Goal: Task Accomplishment & Management: Use online tool/utility

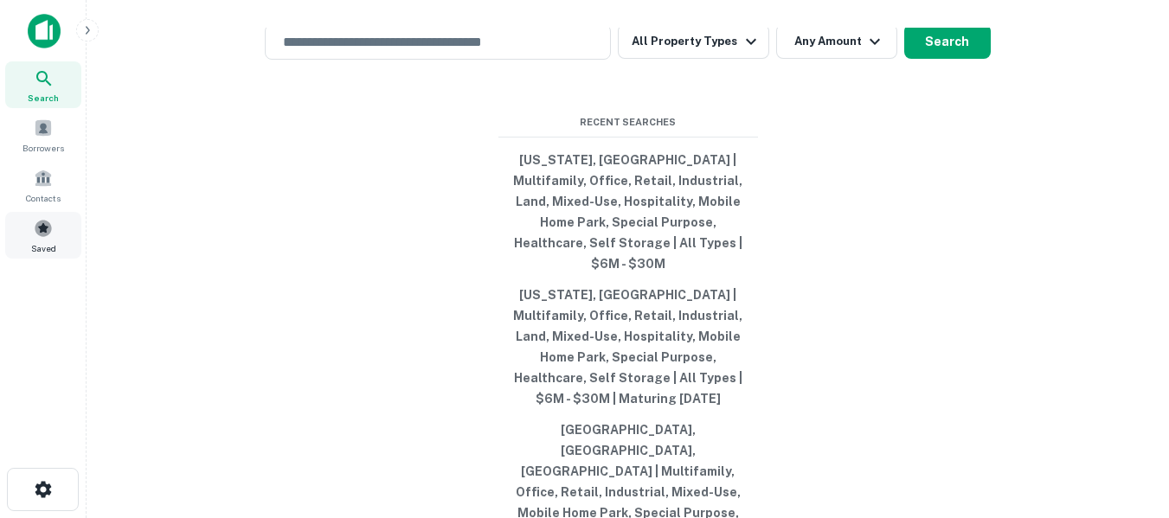
click at [35, 224] on span at bounding box center [43, 228] width 19 height 19
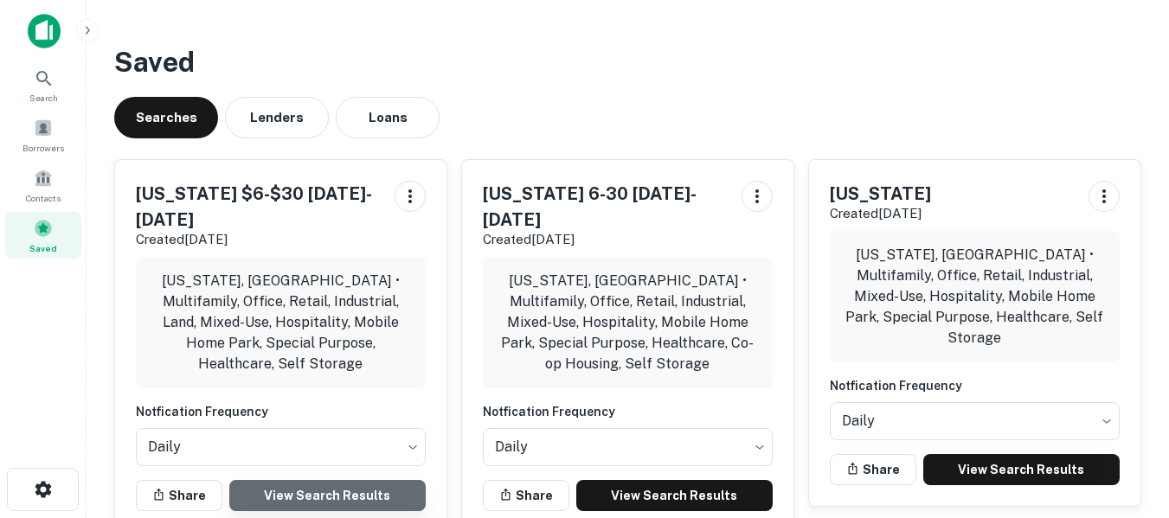
click at [331, 480] on link "View Search Results" at bounding box center [327, 495] width 196 height 31
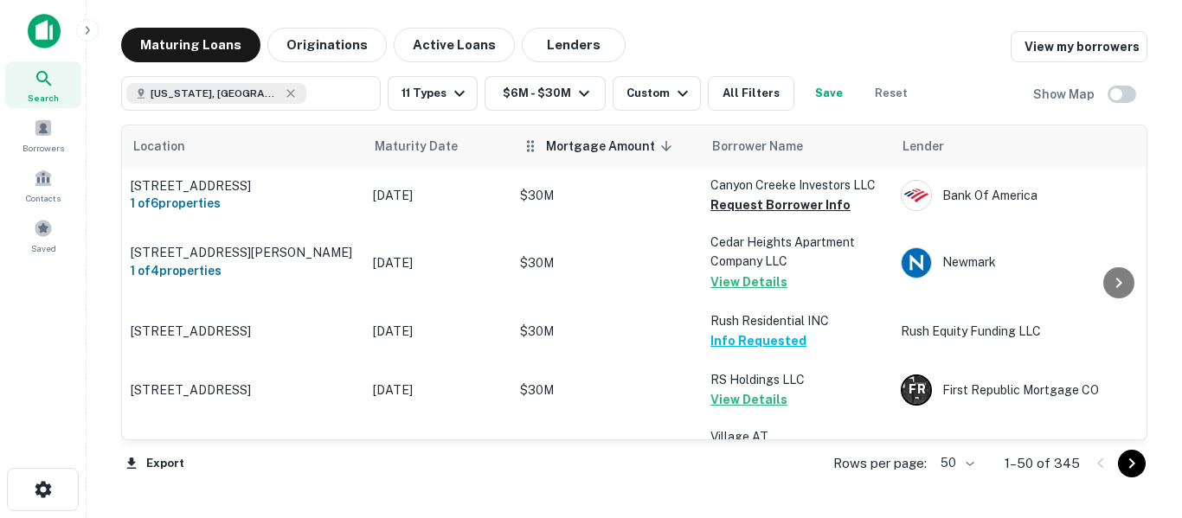
click at [620, 147] on span "Mortgage Amount sorted descending" at bounding box center [612, 146] width 132 height 21
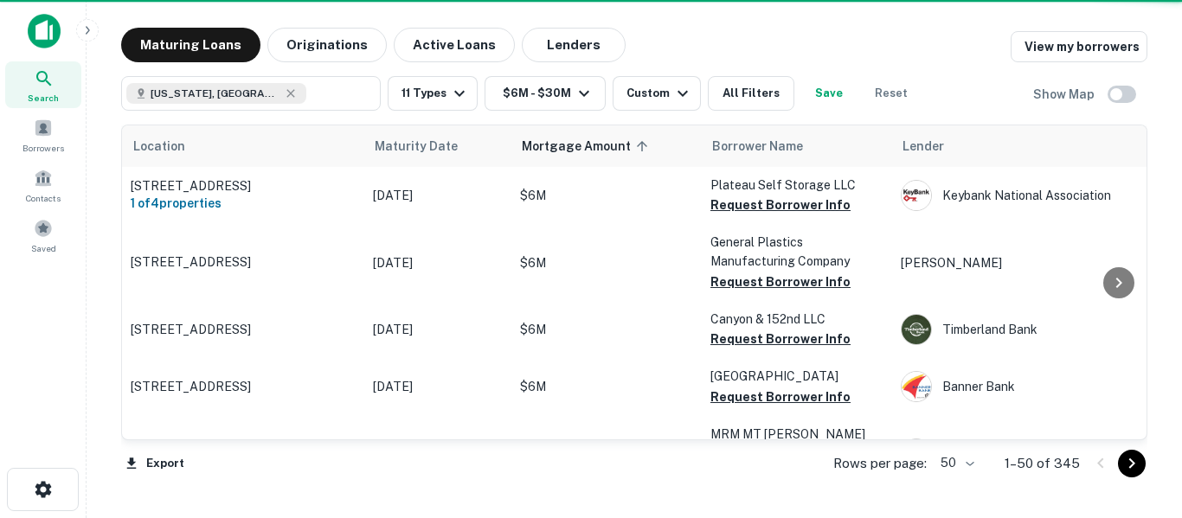
click at [620, 147] on span "Mortgage Amount sorted ascending" at bounding box center [588, 146] width 132 height 21
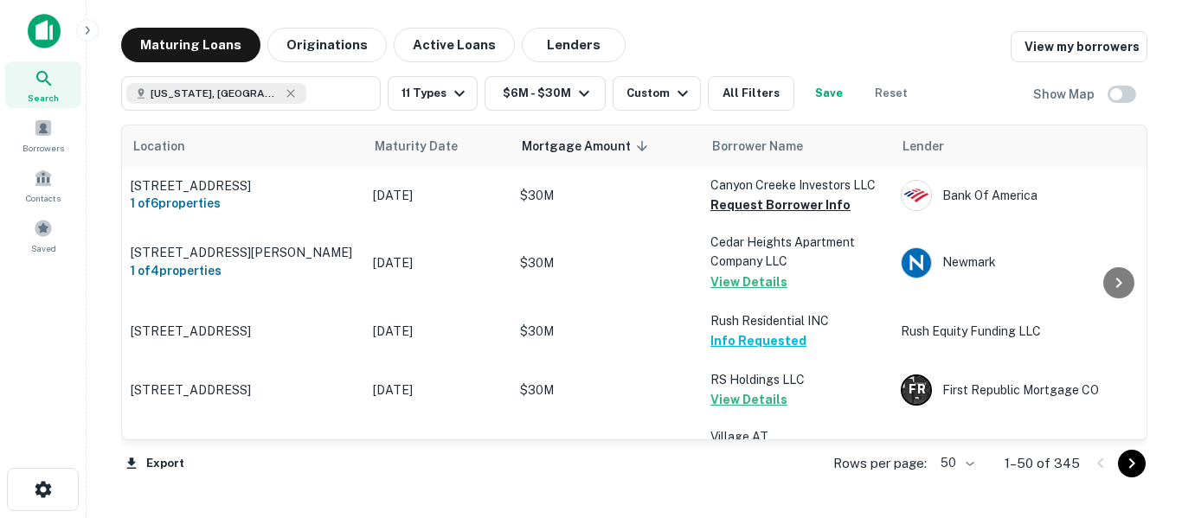
click at [1129, 467] on icon "Go to next page" at bounding box center [1132, 464] width 6 height 10
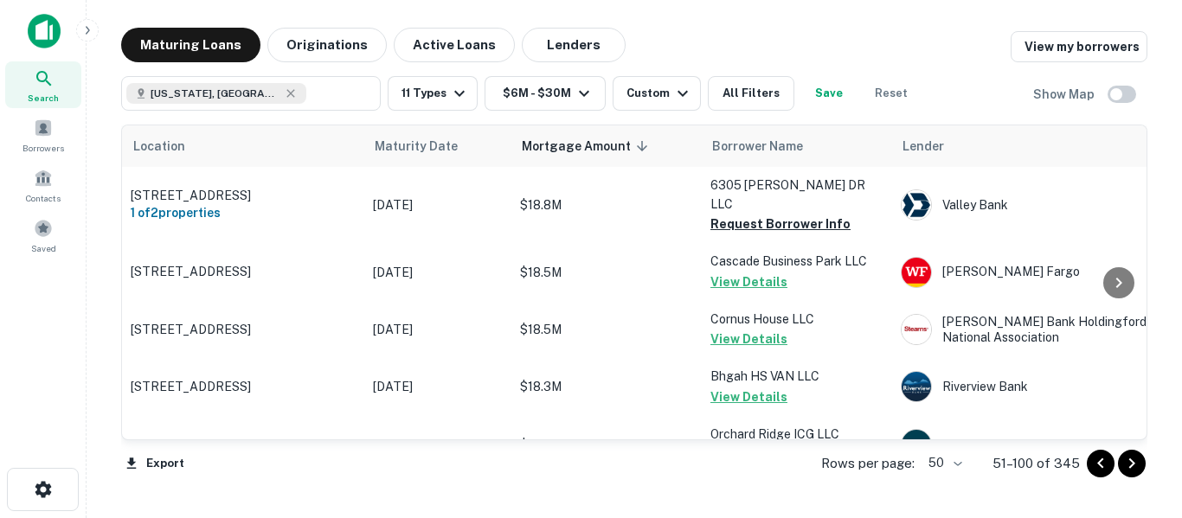
click at [1129, 467] on icon "Go to next page" at bounding box center [1132, 464] width 6 height 10
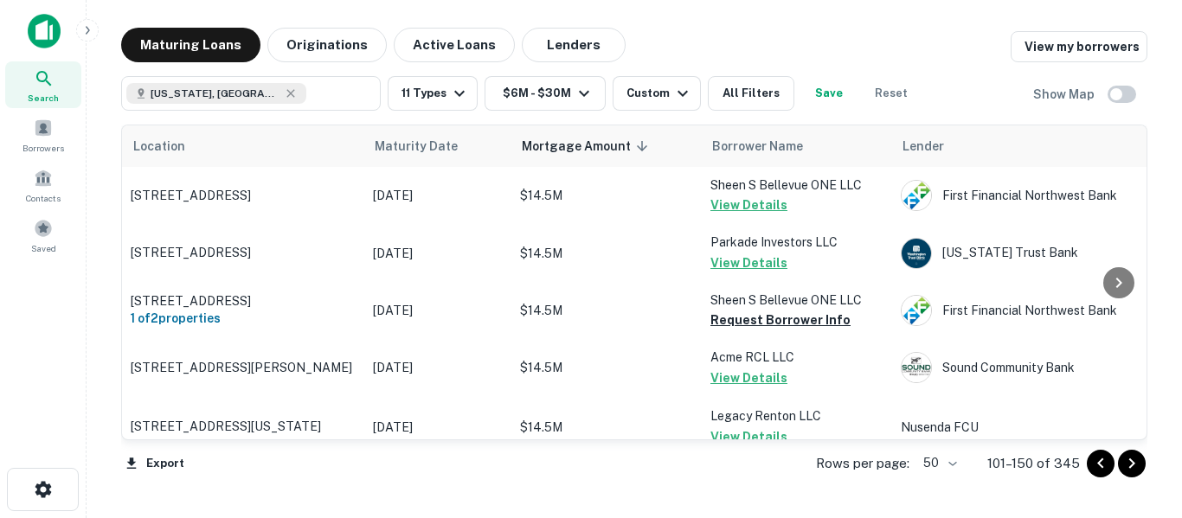
click at [1129, 467] on icon "Go to next page" at bounding box center [1132, 464] width 6 height 10
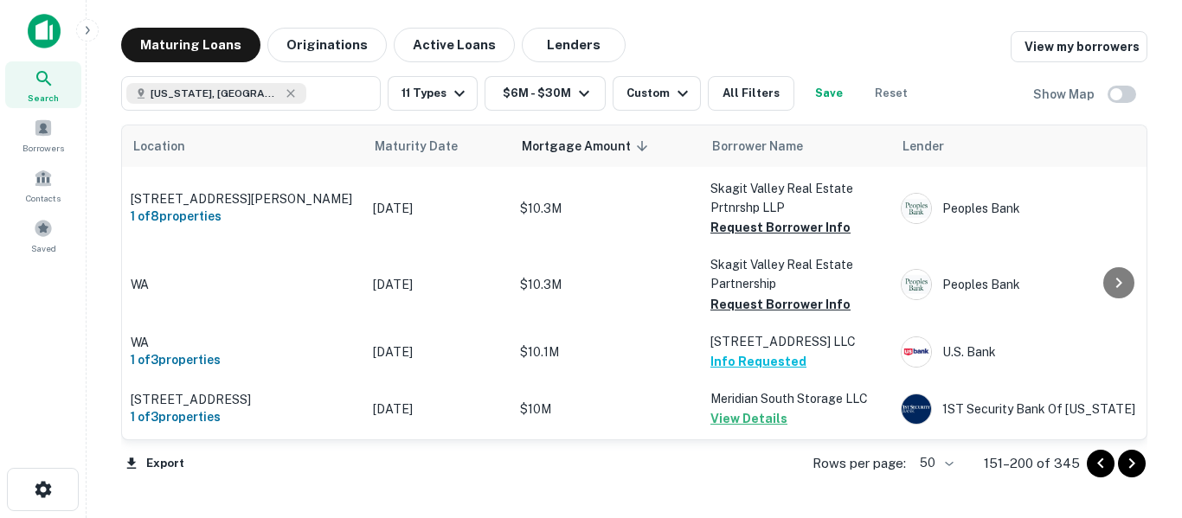
scroll to position [2914, 0]
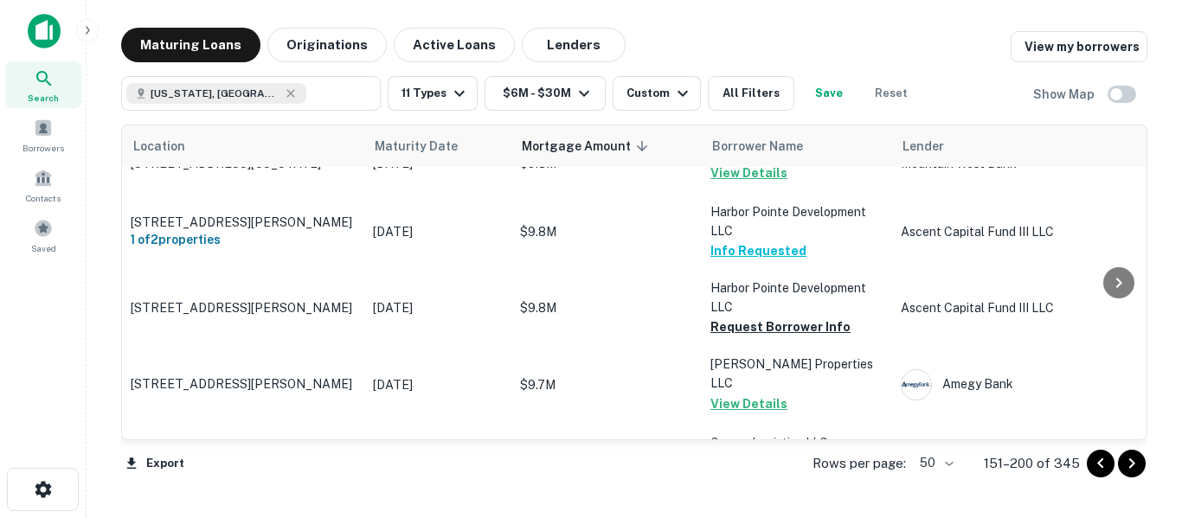
click at [1129, 465] on icon "Go to next page" at bounding box center [1131, 463] width 21 height 21
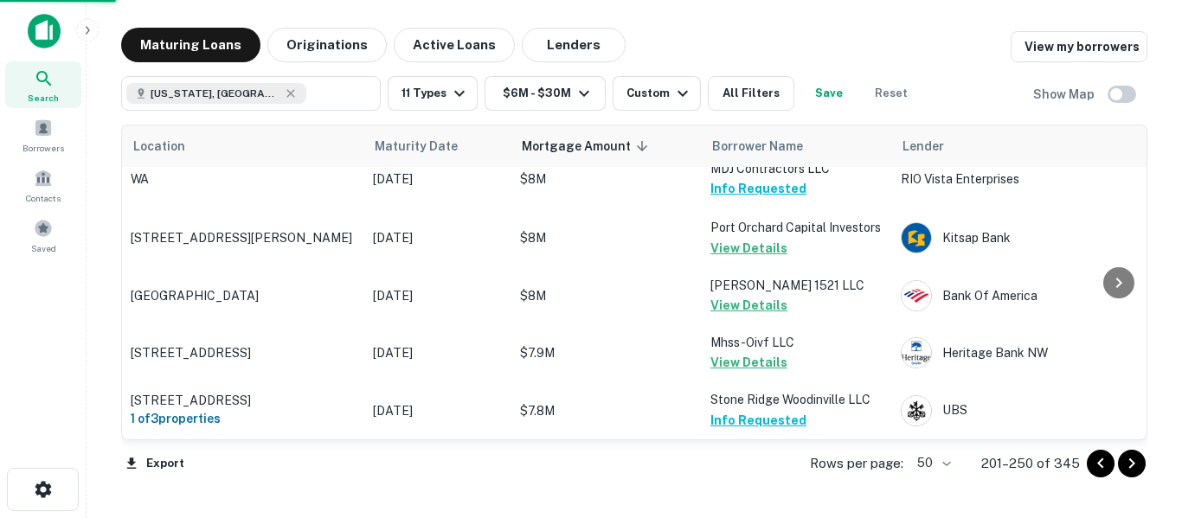
scroll to position [2821, 0]
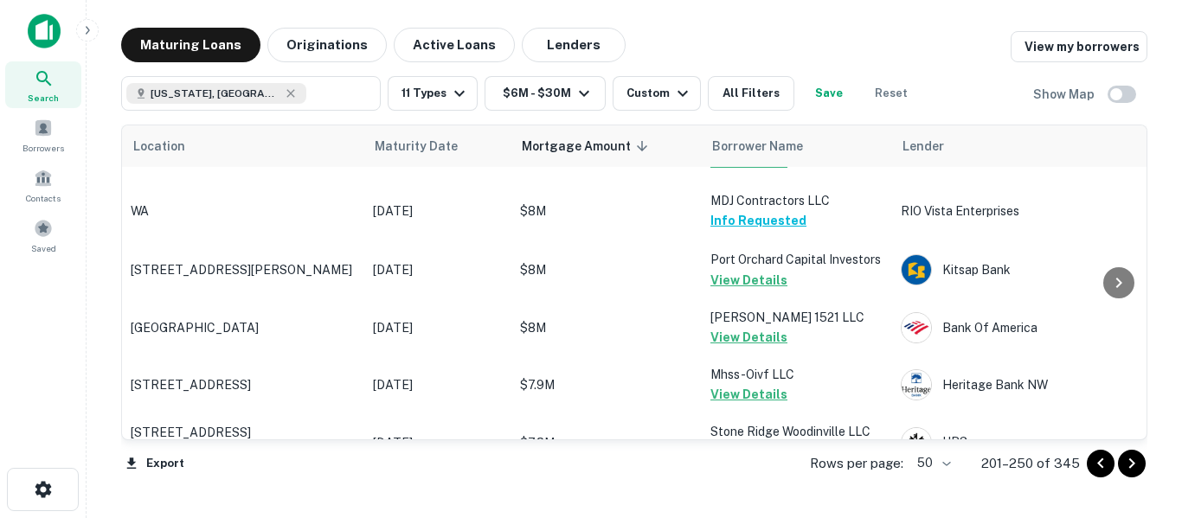
click at [1137, 466] on icon "Go to next page" at bounding box center [1131, 463] width 21 height 21
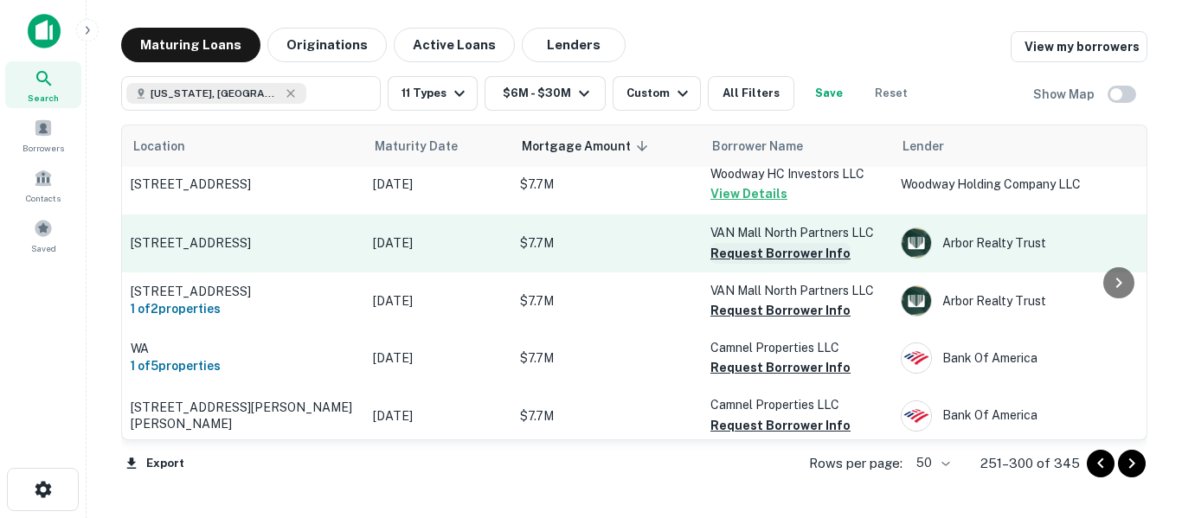
scroll to position [581, 0]
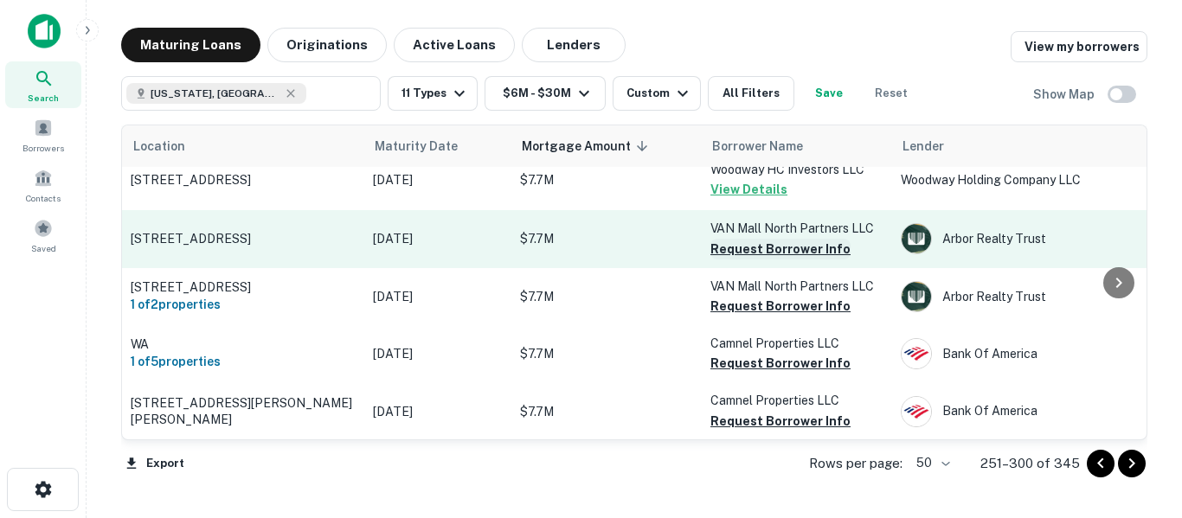
click at [790, 251] on button "Request Borrower Info" at bounding box center [780, 249] width 140 height 21
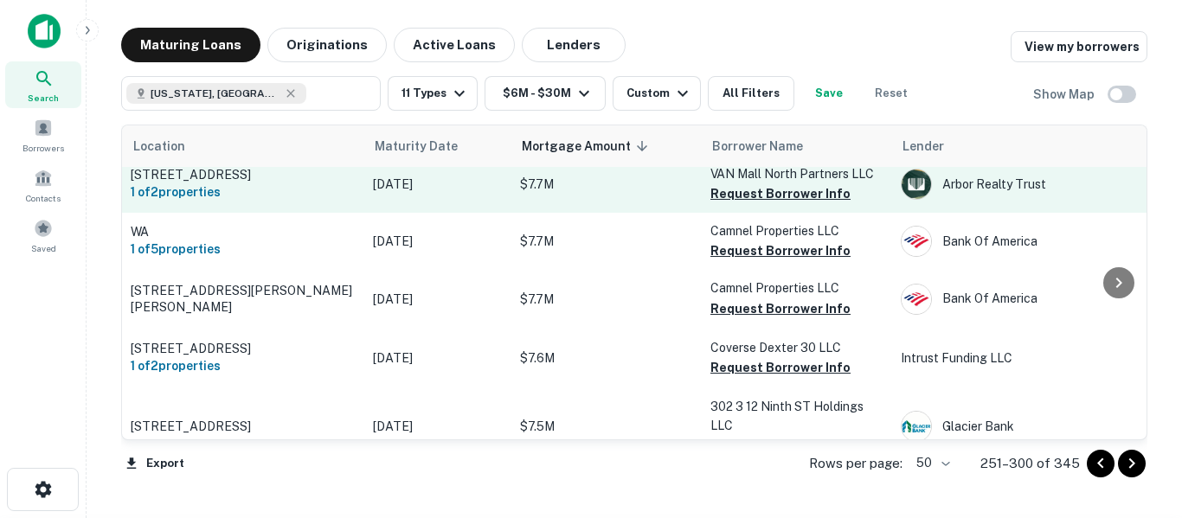
scroll to position [696, 0]
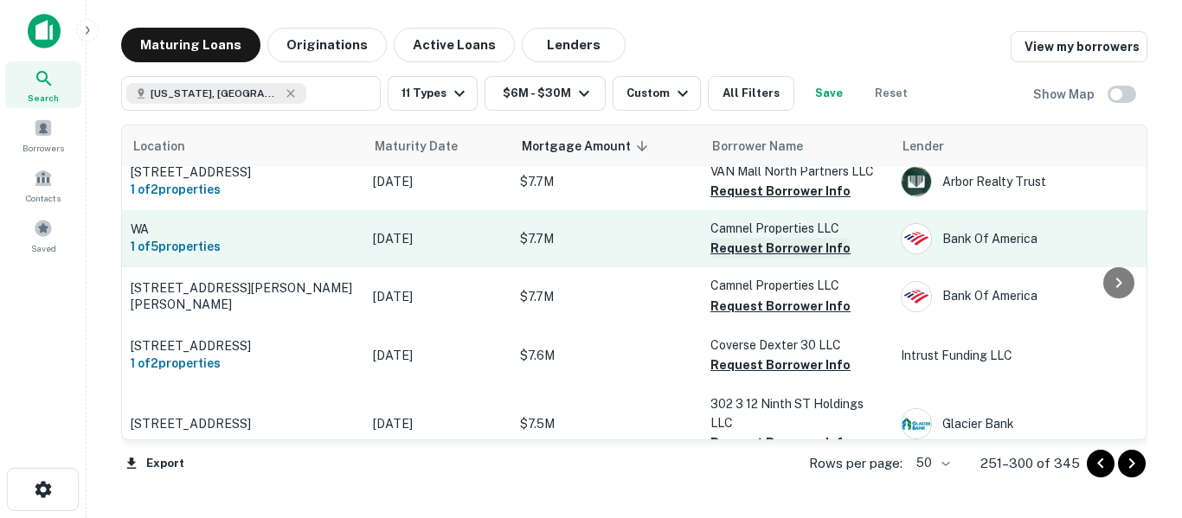
click at [775, 248] on button "Request Borrower Info" at bounding box center [780, 248] width 140 height 21
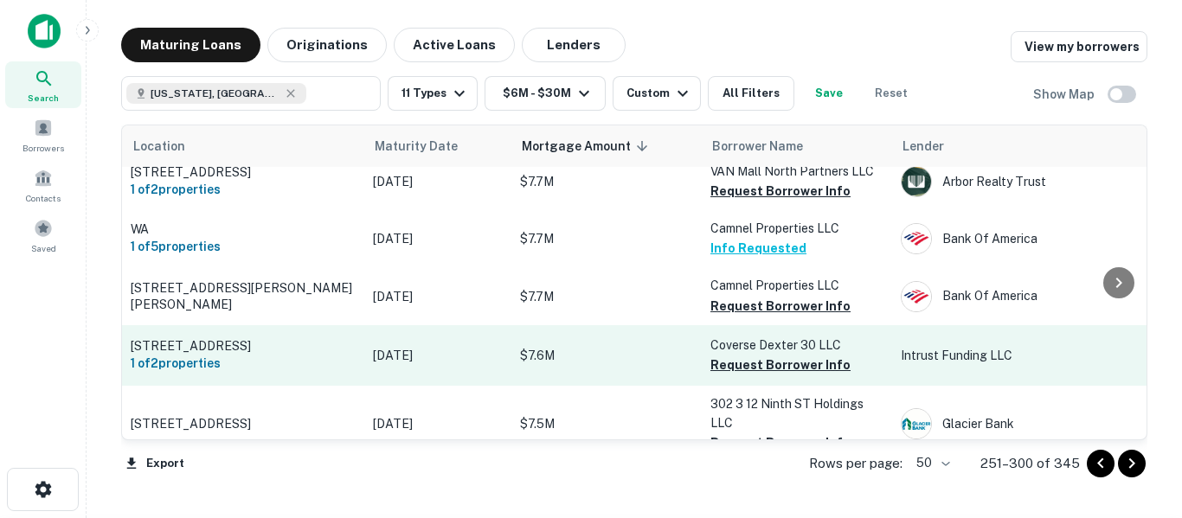
scroll to position [783, 0]
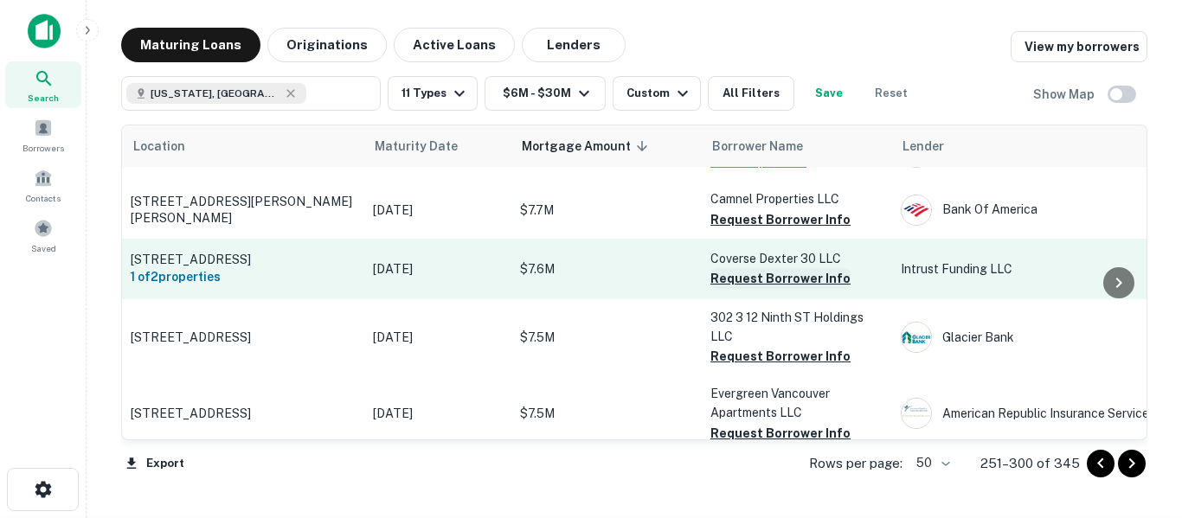
click at [769, 279] on button "Request Borrower Info" at bounding box center [780, 278] width 140 height 21
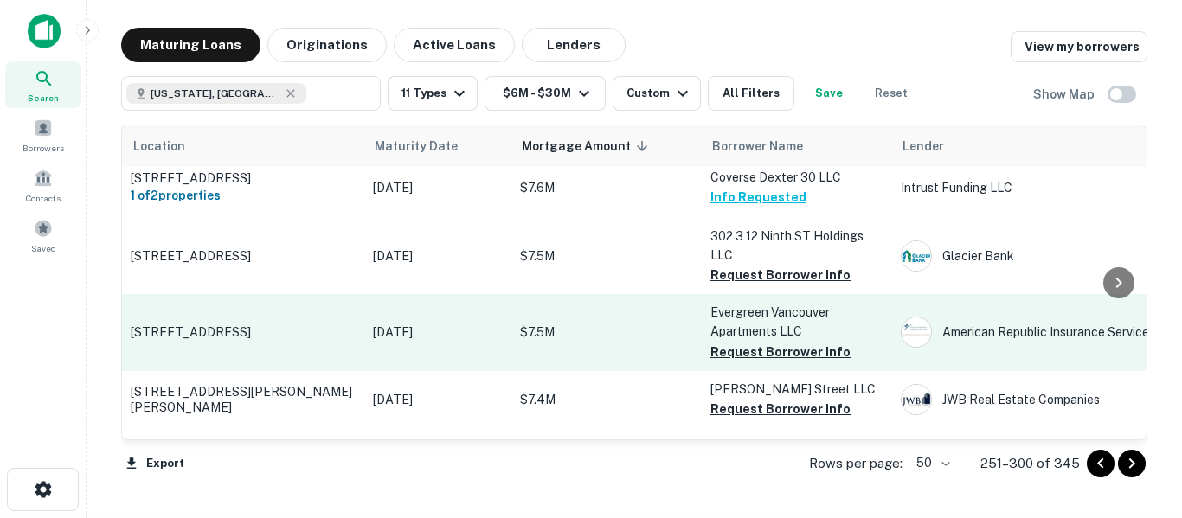
scroll to position [870, 0]
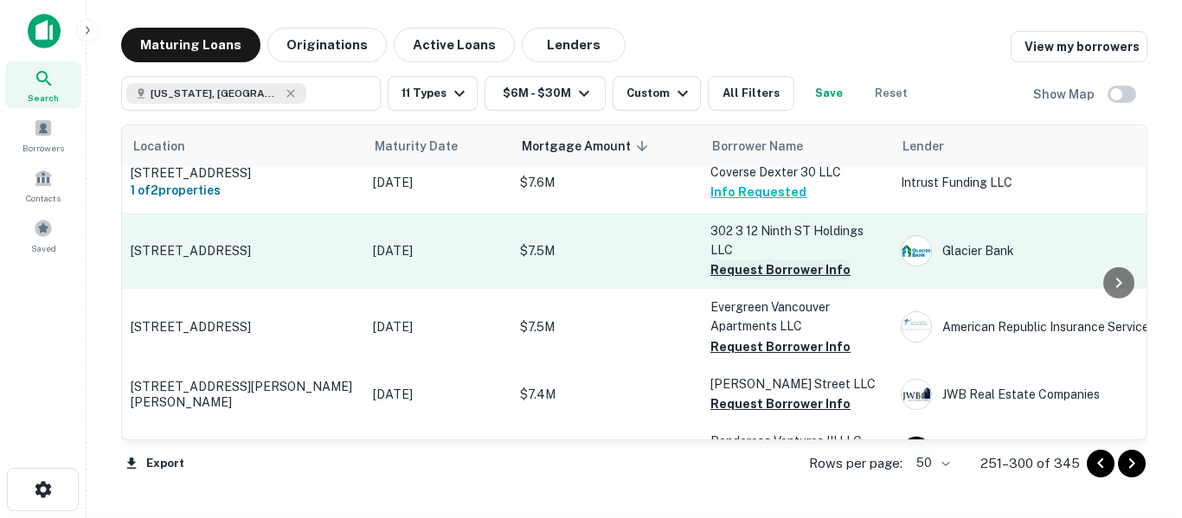
click at [756, 267] on button "Request Borrower Info" at bounding box center [780, 270] width 140 height 21
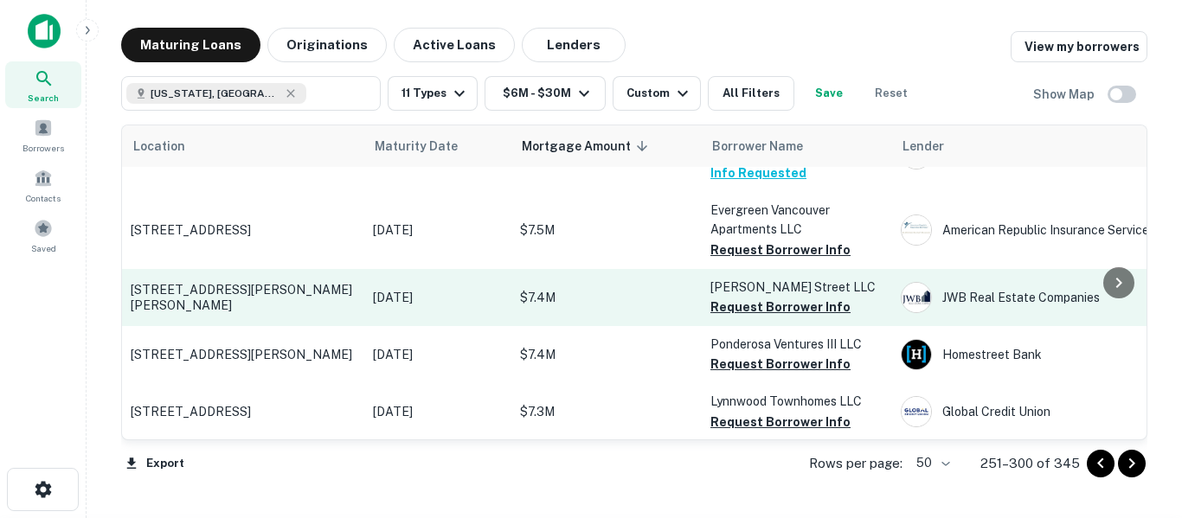
scroll to position [985, 0]
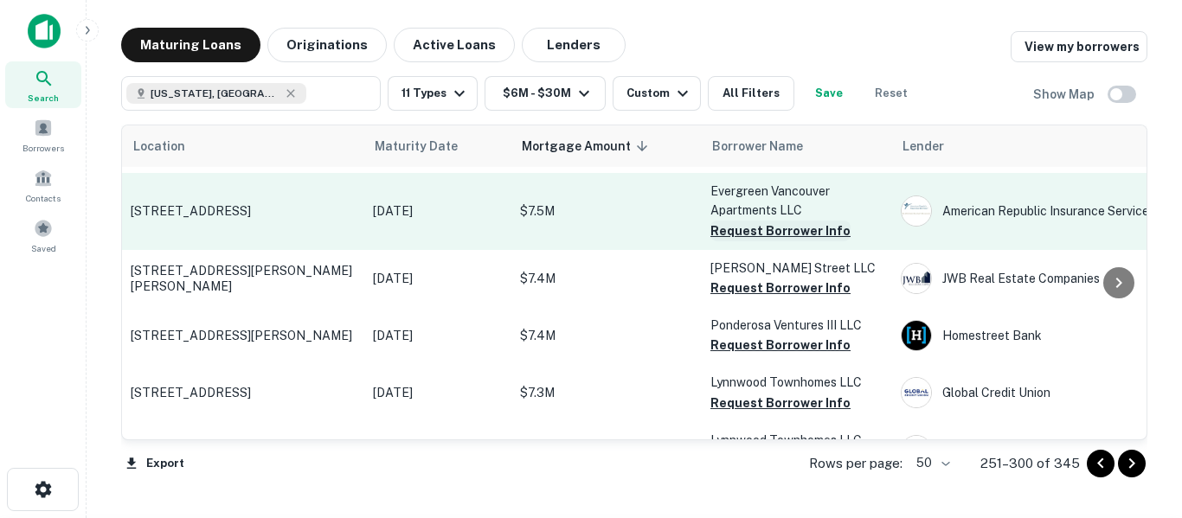
click at [780, 231] on button "Request Borrower Info" at bounding box center [780, 231] width 140 height 21
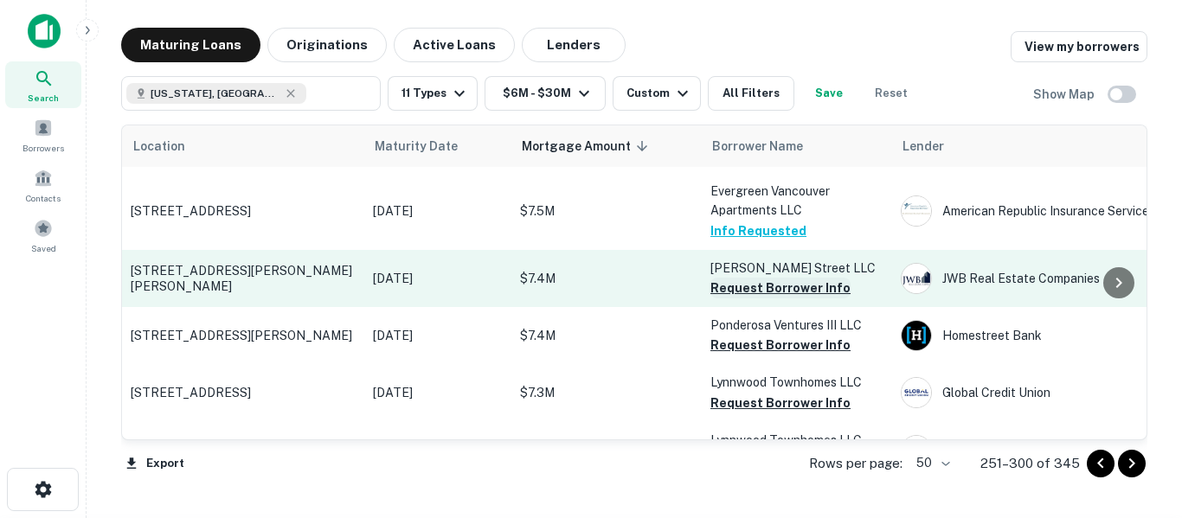
click at [759, 286] on button "Request Borrower Info" at bounding box center [780, 288] width 140 height 21
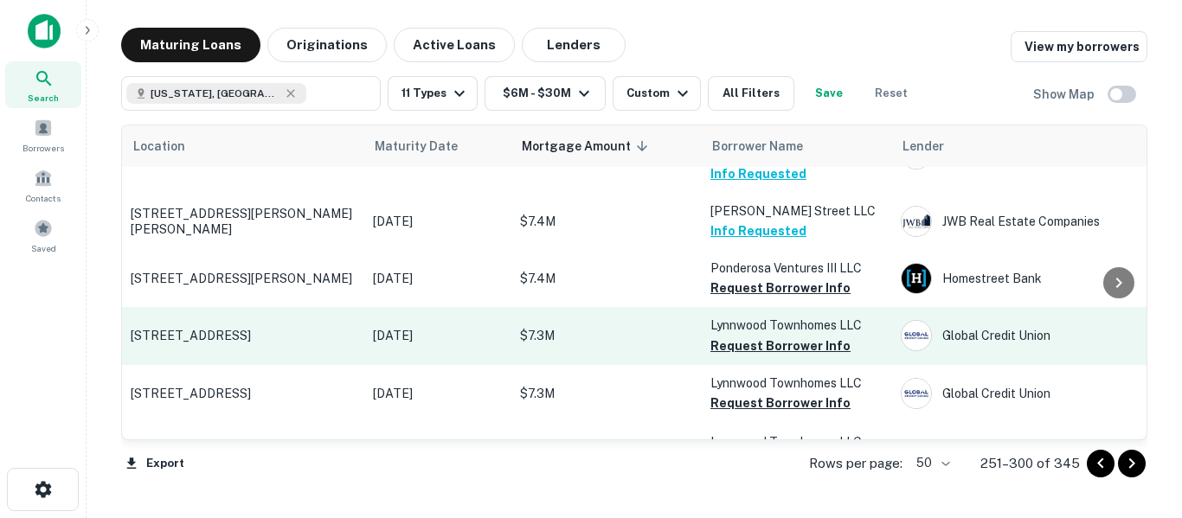
scroll to position [1072, 0]
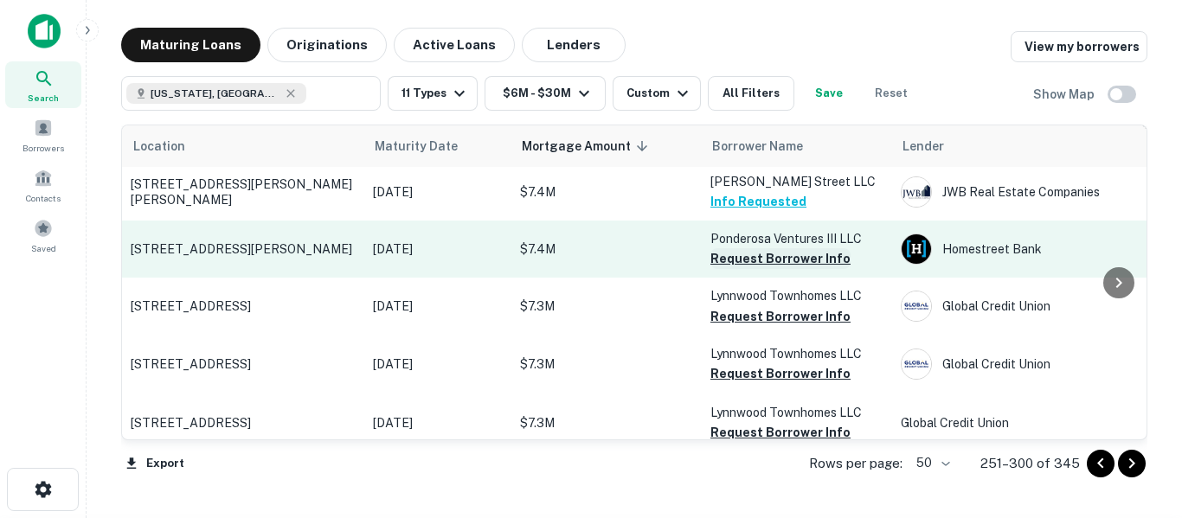
click at [781, 260] on button "Request Borrower Info" at bounding box center [780, 258] width 140 height 21
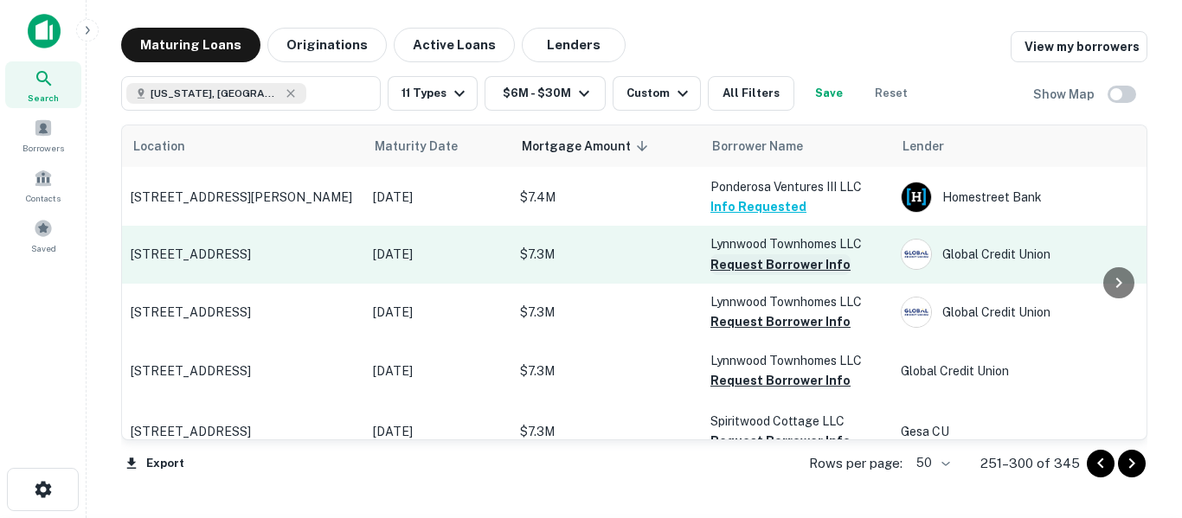
scroll to position [1129, 0]
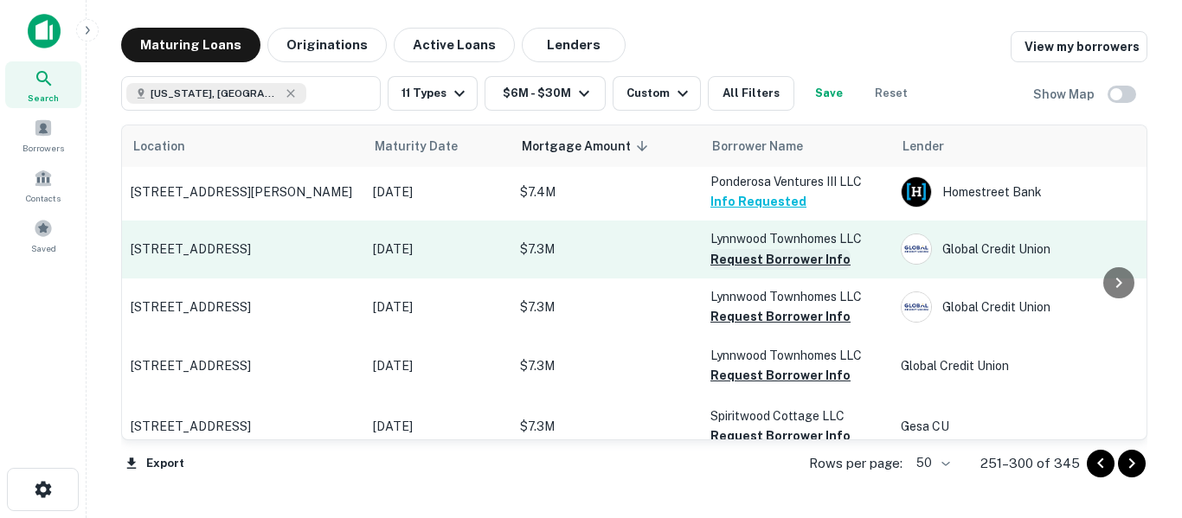
click at [746, 259] on button "Request Borrower Info" at bounding box center [780, 259] width 140 height 21
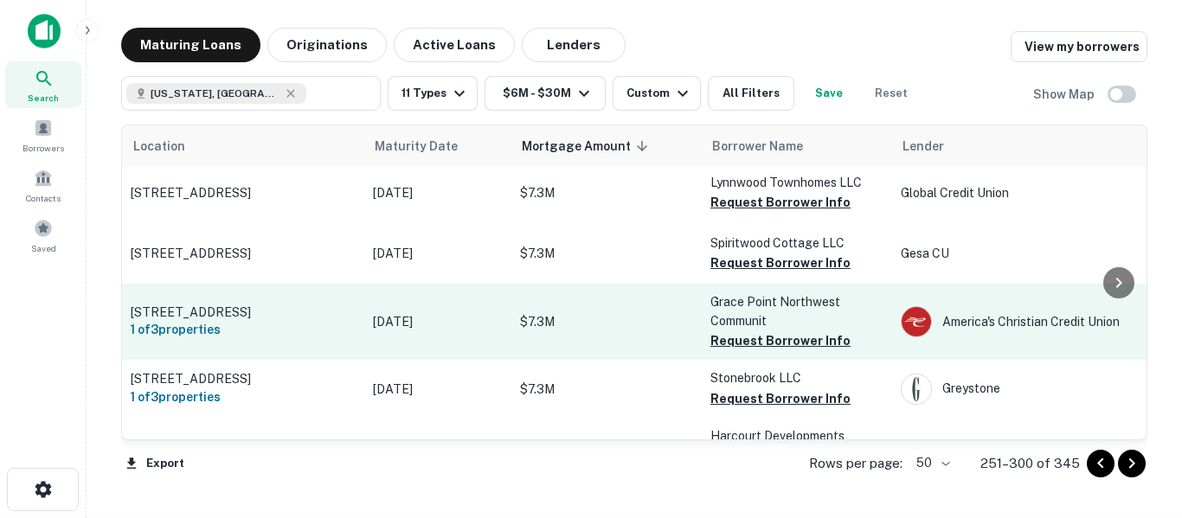
scroll to position [1332, 0]
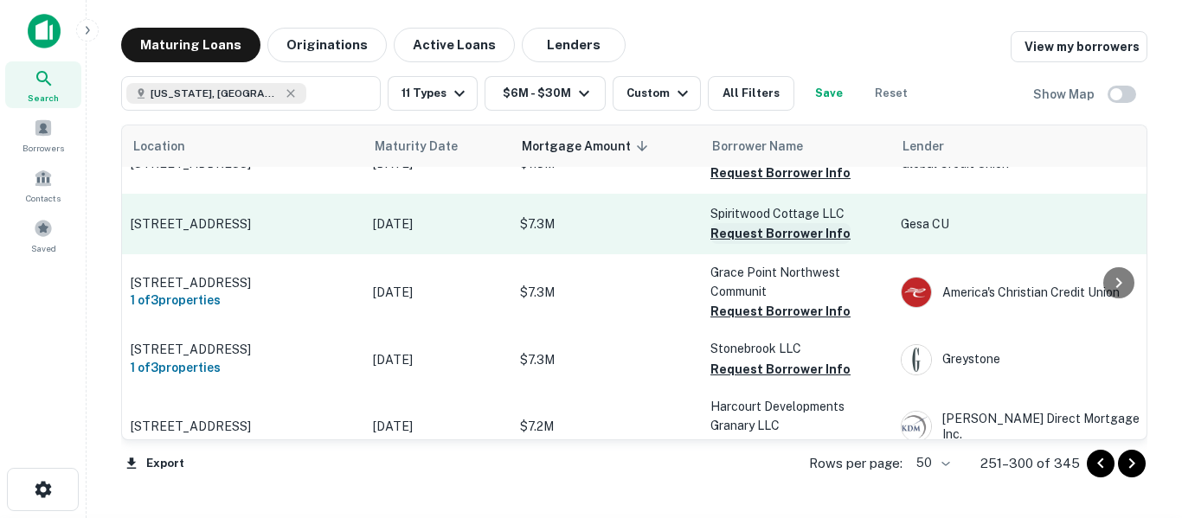
click at [765, 233] on button "Request Borrower Info" at bounding box center [780, 233] width 140 height 21
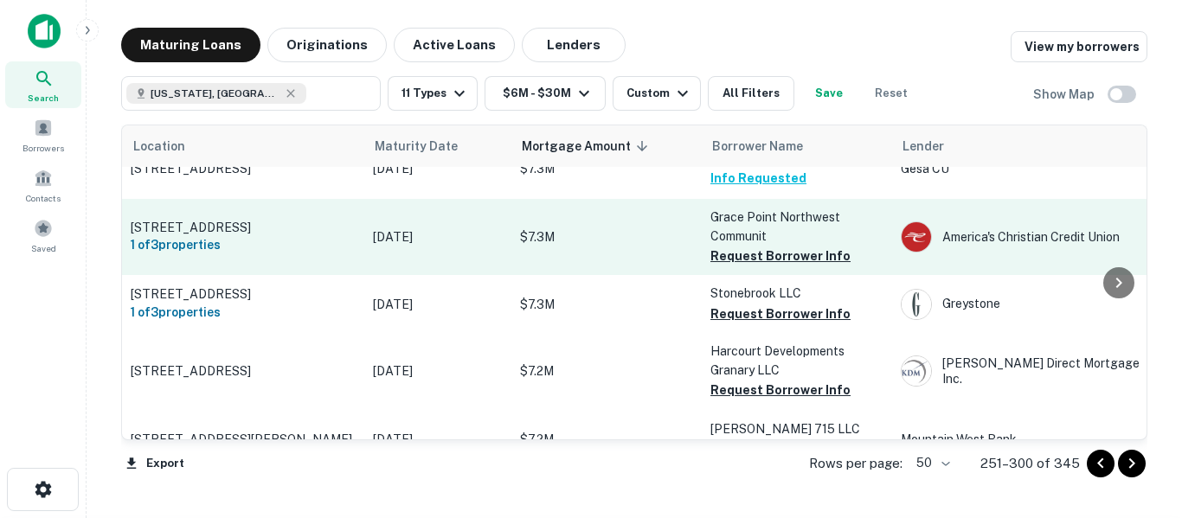
scroll to position [1389, 0]
click at [774, 250] on button "Request Borrower Info" at bounding box center [780, 254] width 140 height 21
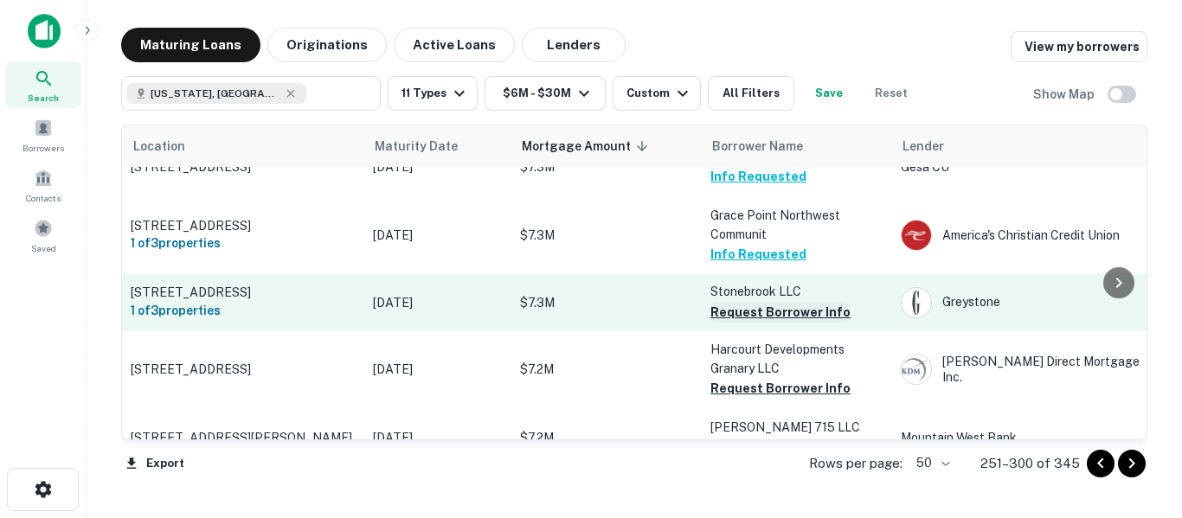
click at [769, 318] on button "Request Borrower Info" at bounding box center [780, 312] width 140 height 21
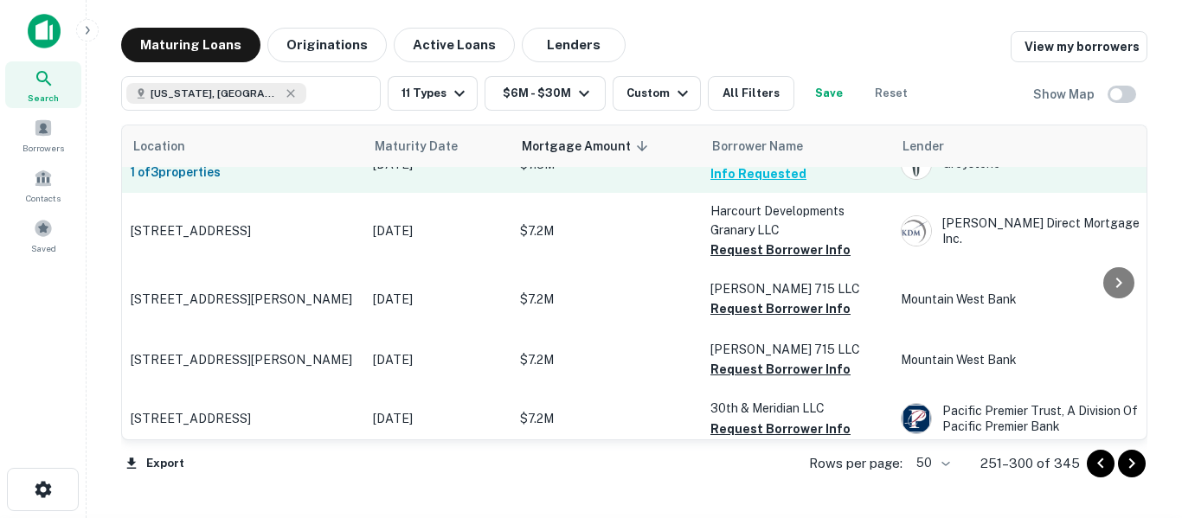
scroll to position [1533, 0]
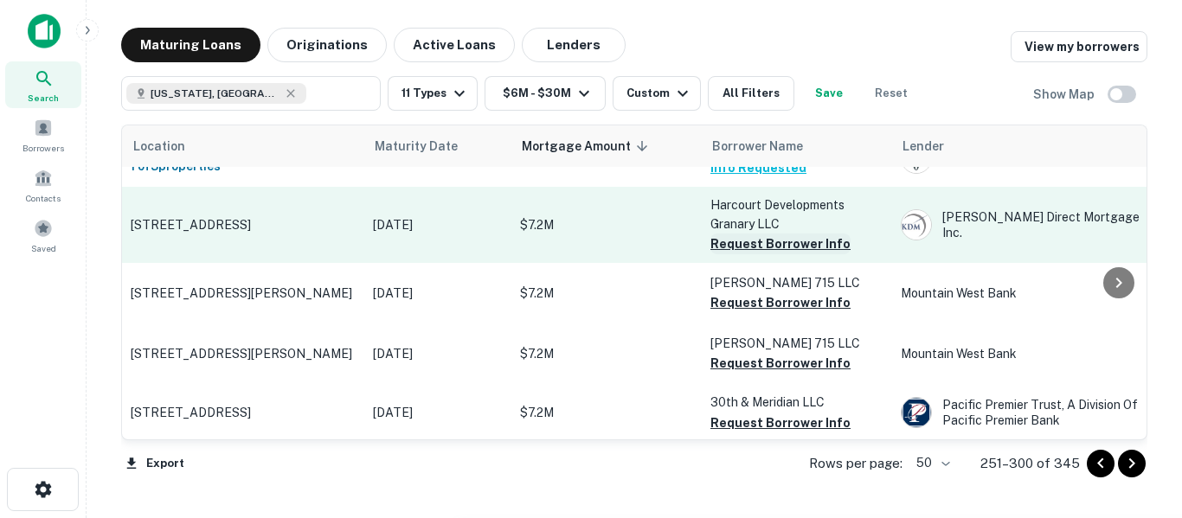
click at [765, 252] on button "Request Borrower Info" at bounding box center [780, 244] width 140 height 21
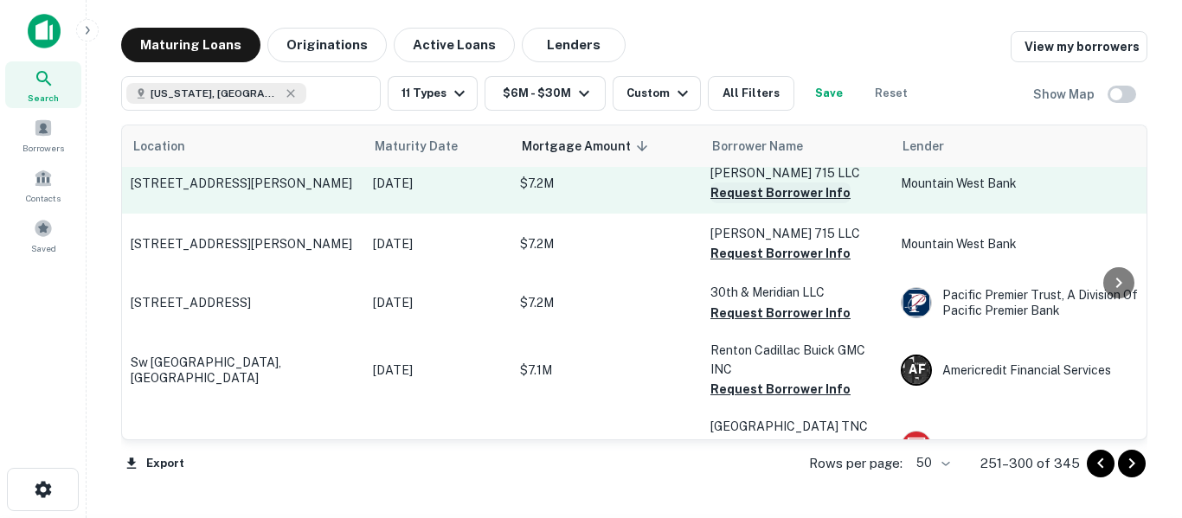
scroll to position [1648, 0]
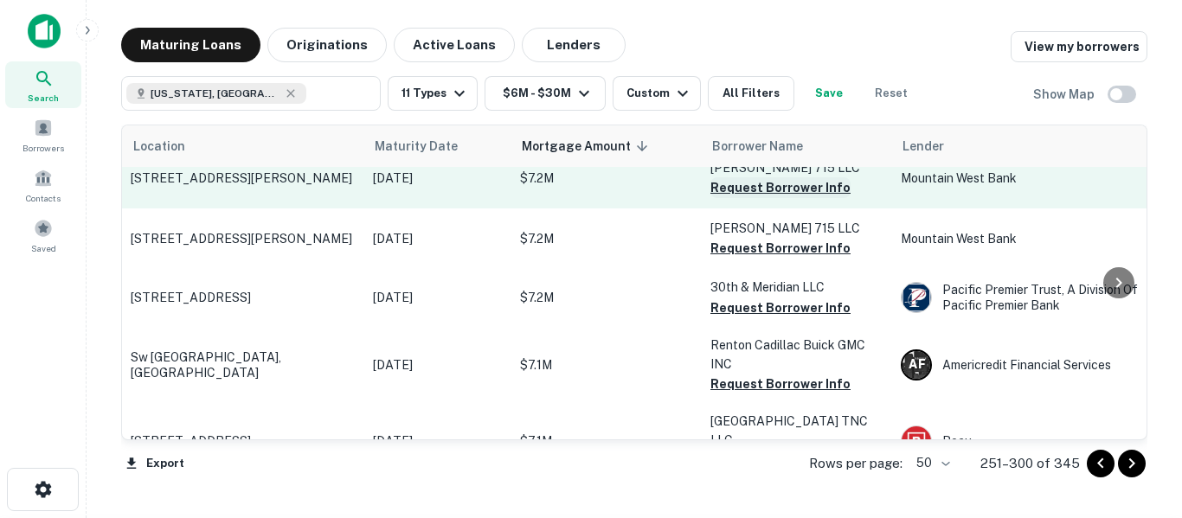
click at [778, 197] on button "Request Borrower Info" at bounding box center [780, 187] width 140 height 21
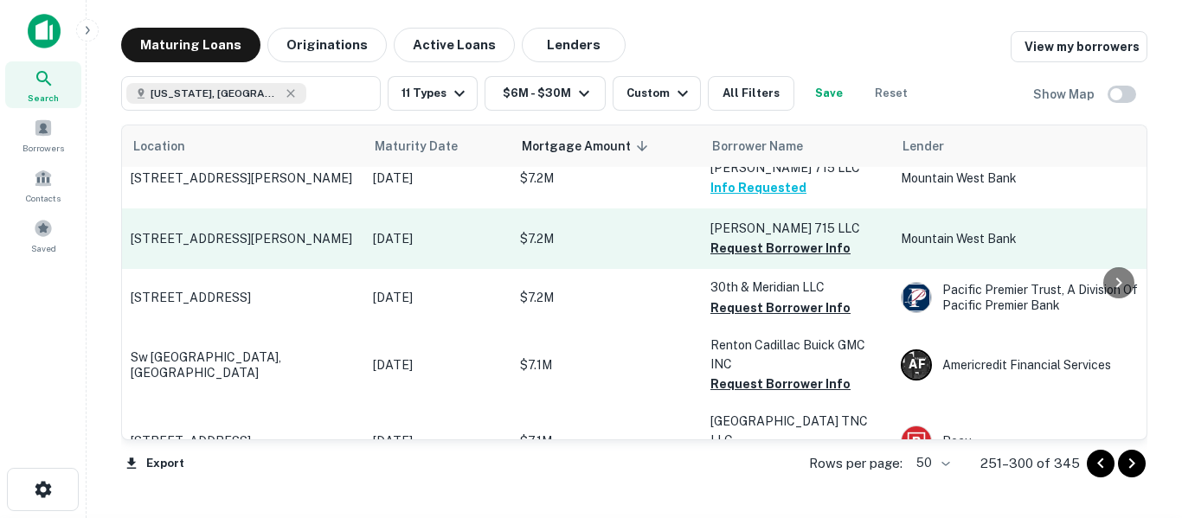
scroll to position [1735, 0]
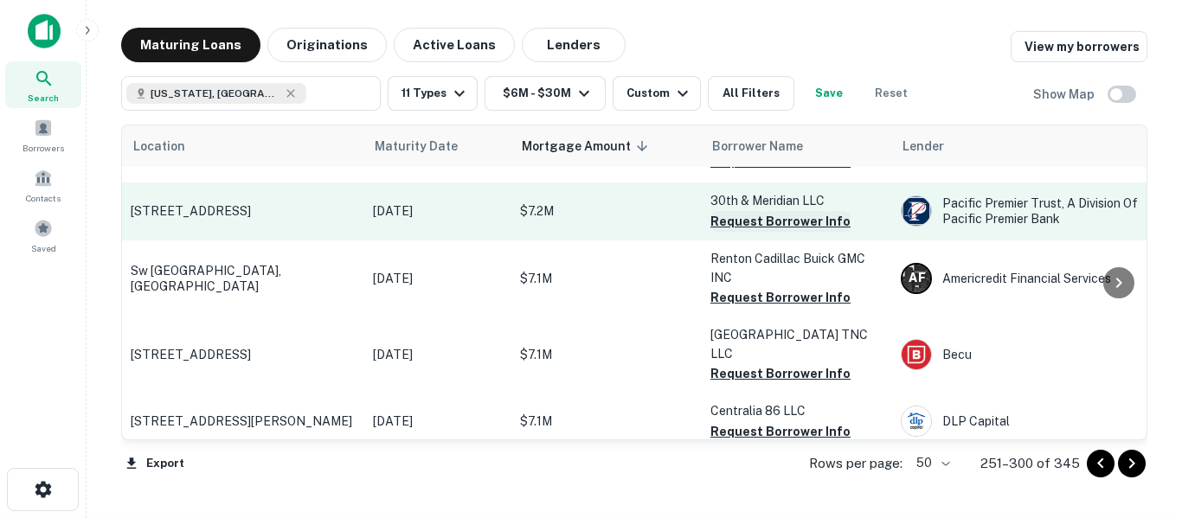
click at [766, 229] on button "Request Borrower Info" at bounding box center [780, 221] width 140 height 21
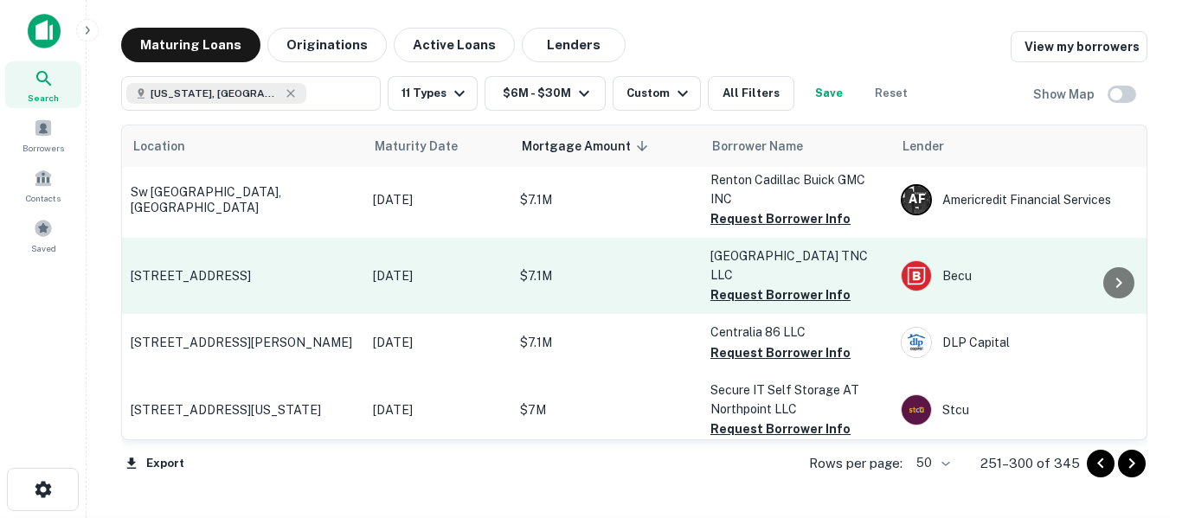
scroll to position [1821, 0]
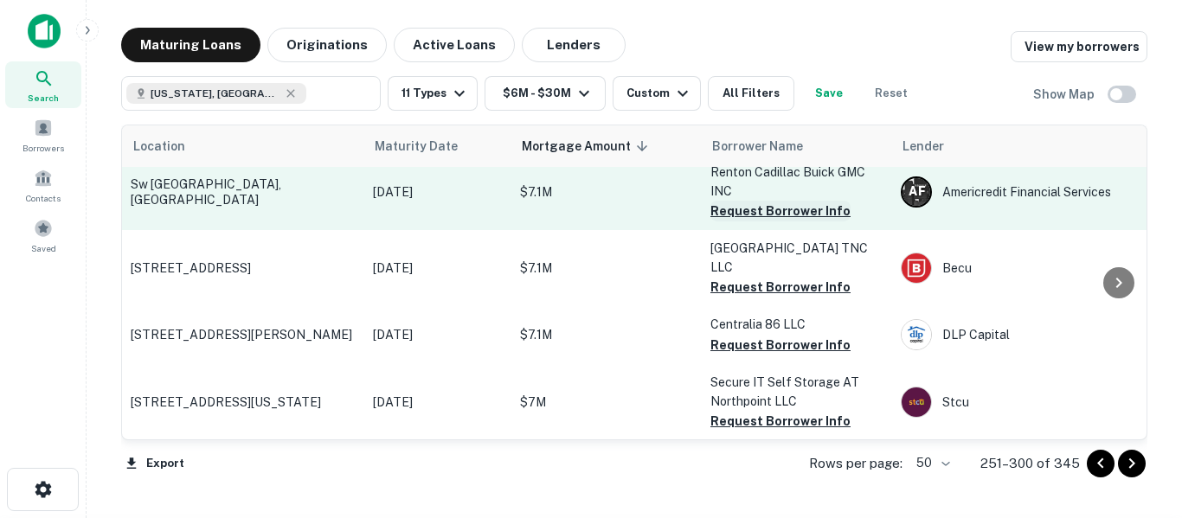
click at [760, 215] on button "Request Borrower Info" at bounding box center [780, 211] width 140 height 21
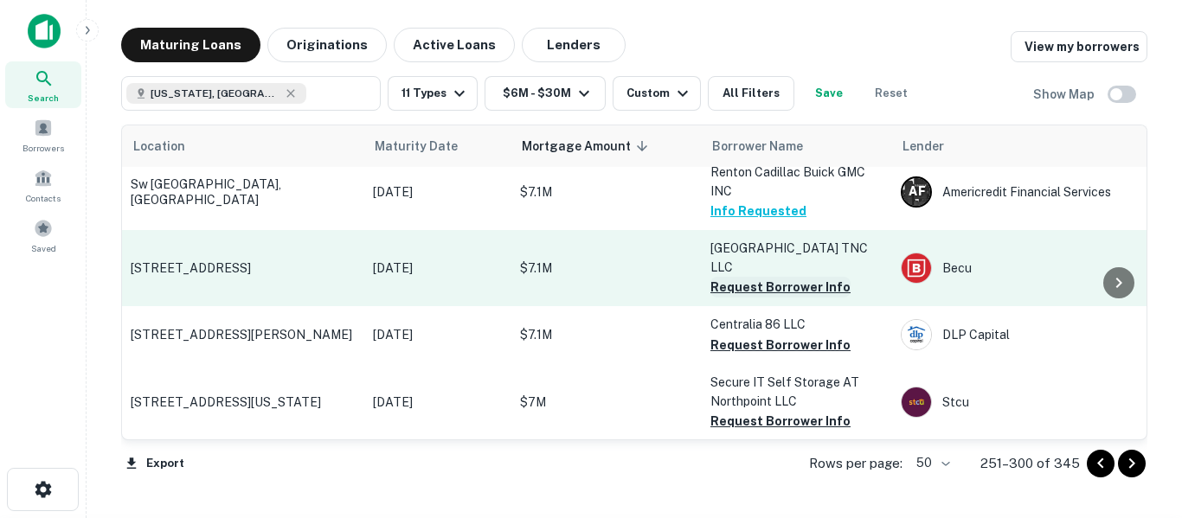
click at [767, 279] on button "Request Borrower Info" at bounding box center [780, 287] width 140 height 21
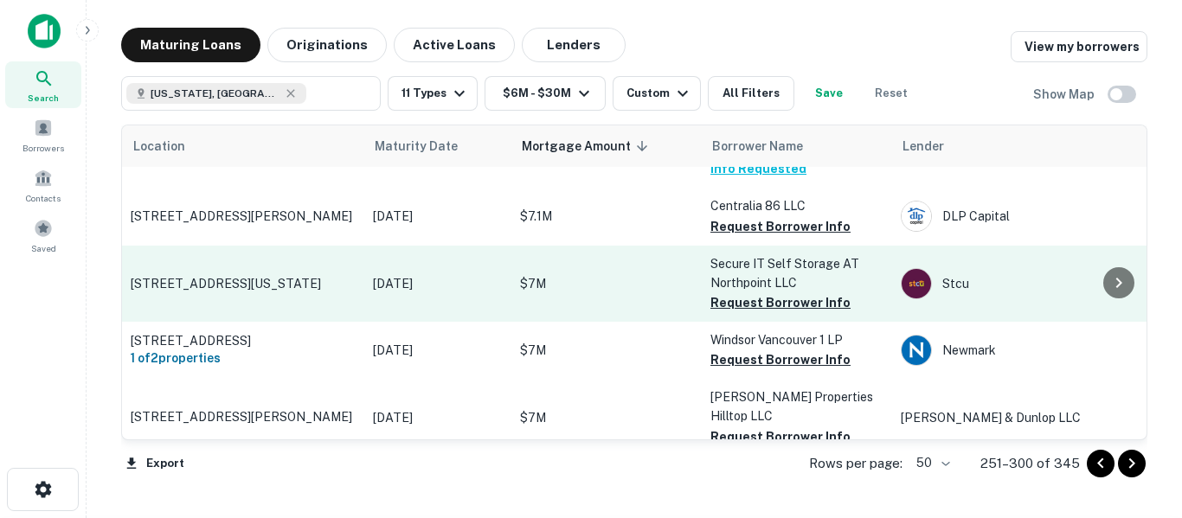
scroll to position [1966, 0]
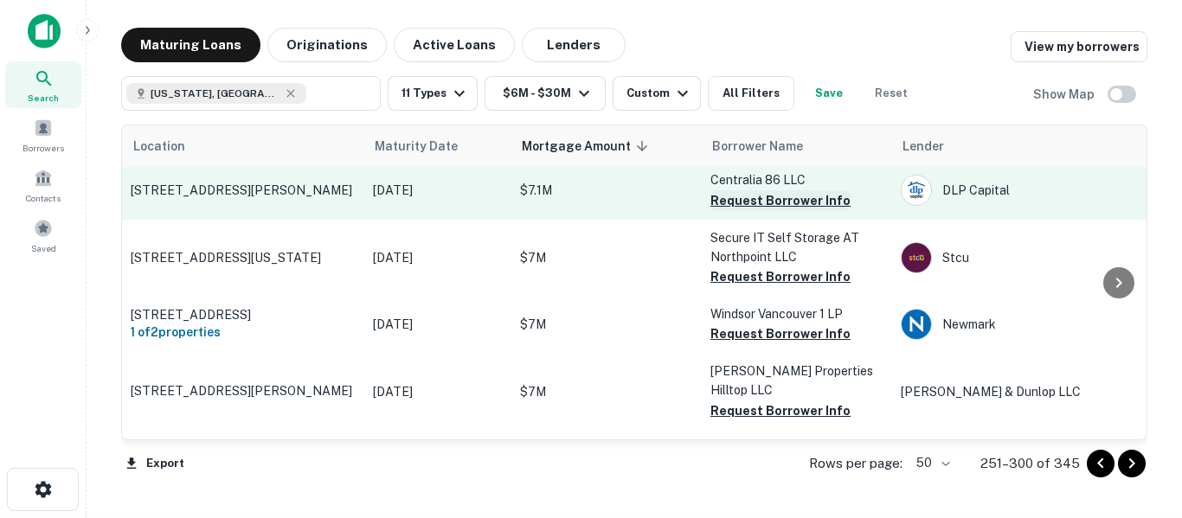
click at [778, 190] on button "Request Borrower Info" at bounding box center [780, 200] width 140 height 21
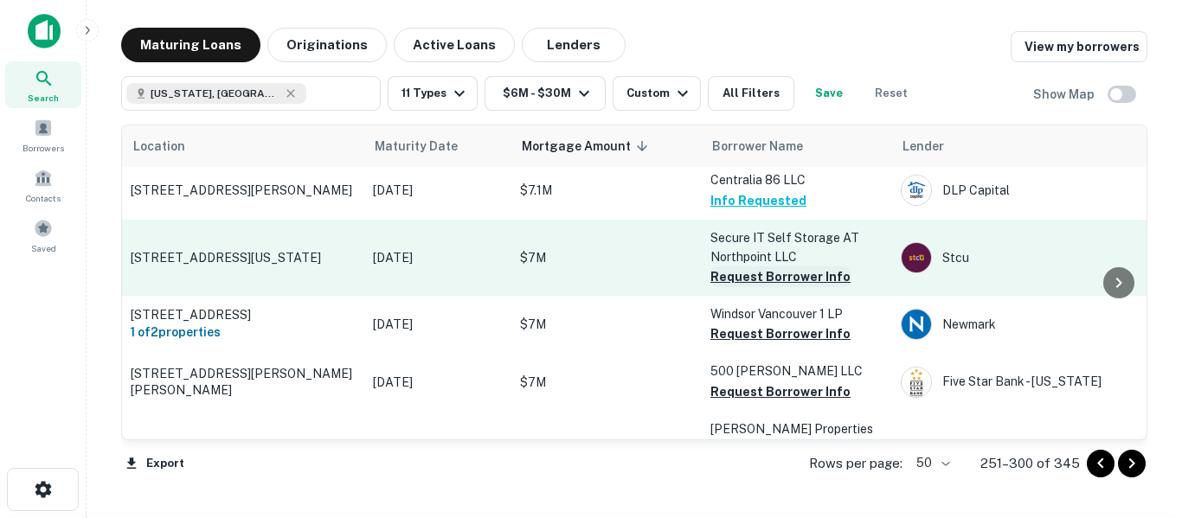
click at [773, 266] on button "Request Borrower Info" at bounding box center [780, 276] width 140 height 21
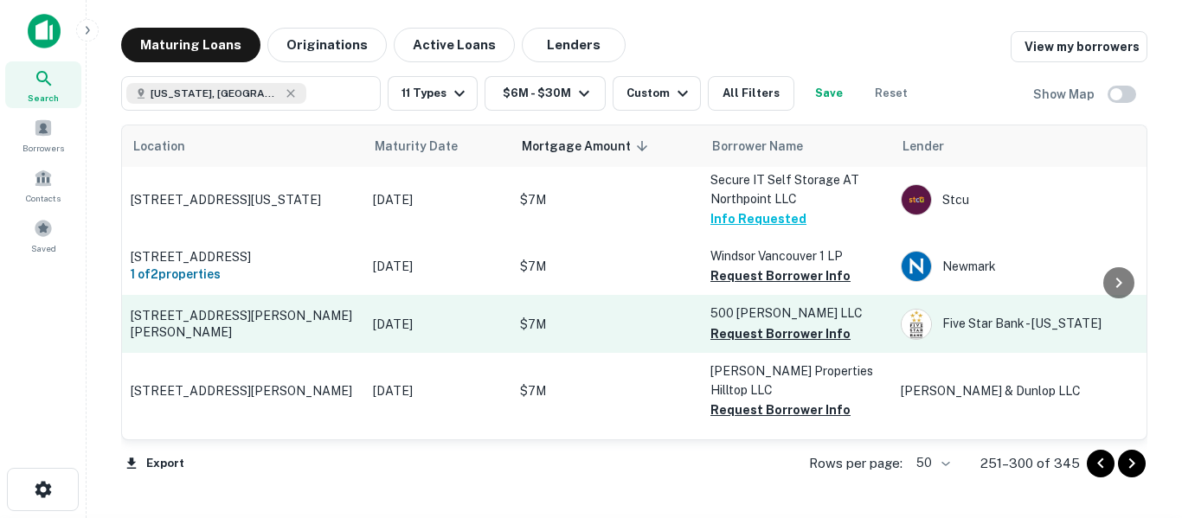
scroll to position [2052, 0]
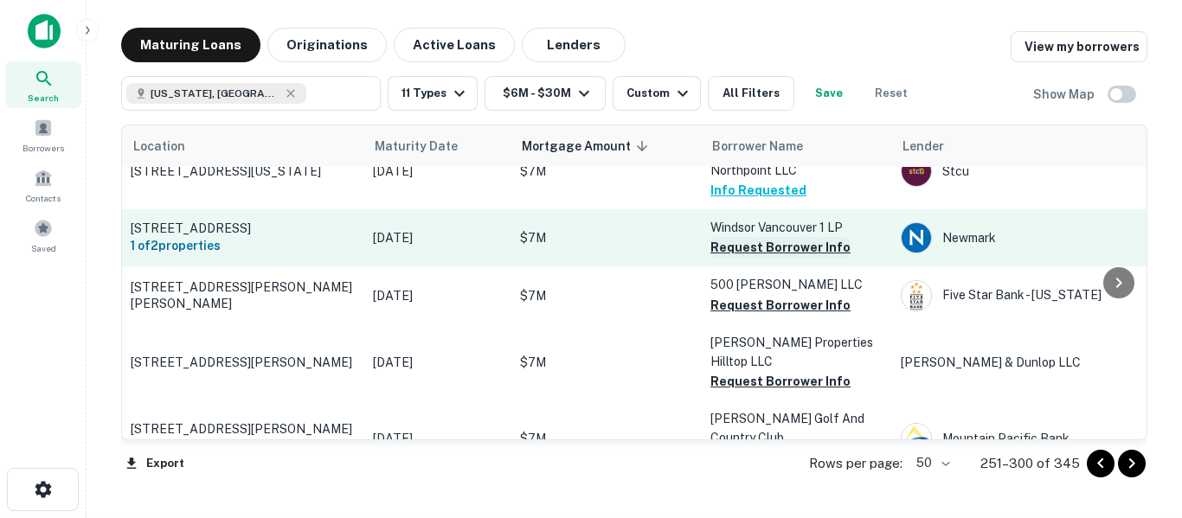
click at [772, 237] on button "Request Borrower Info" at bounding box center [780, 247] width 140 height 21
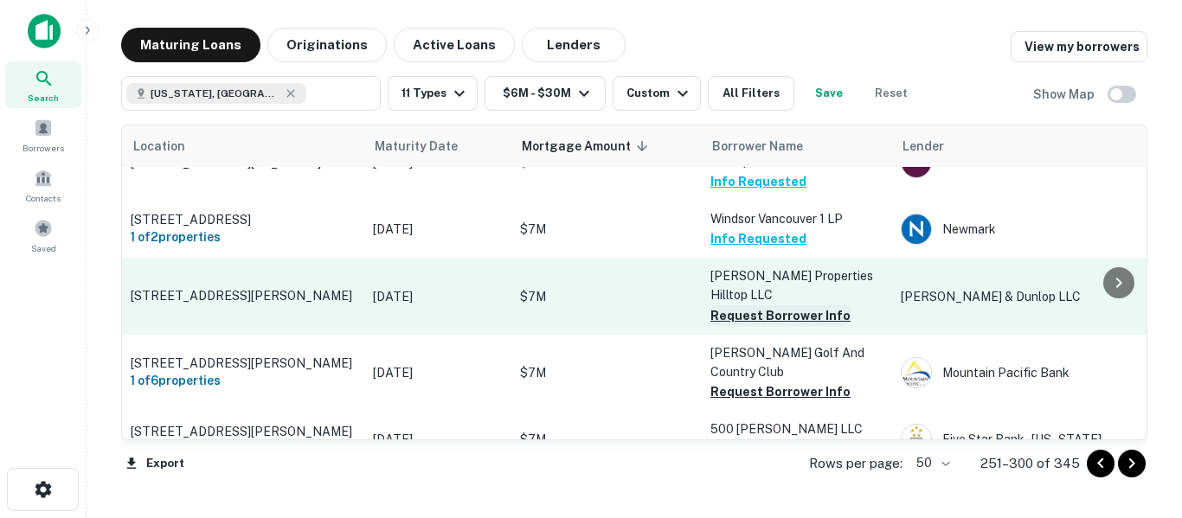
scroll to position [2081, 0]
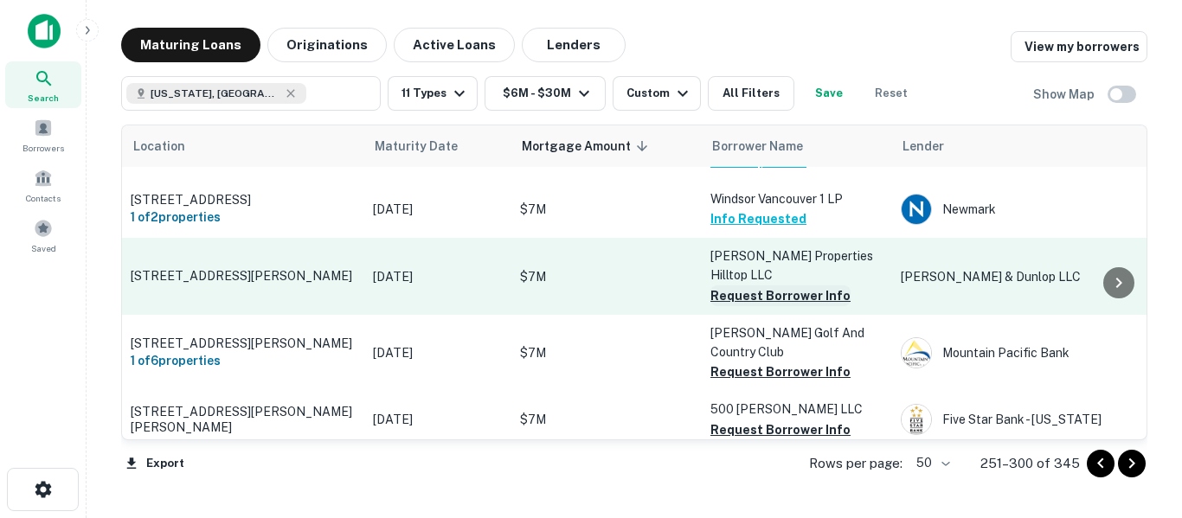
click at [780, 286] on button "Request Borrower Info" at bounding box center [780, 296] width 140 height 21
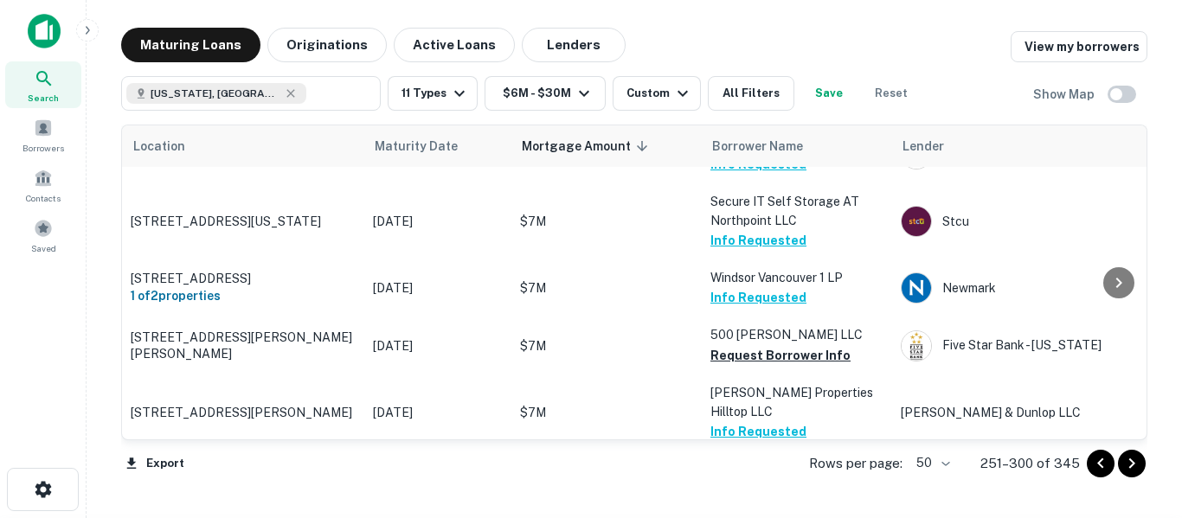
scroll to position [1994, 0]
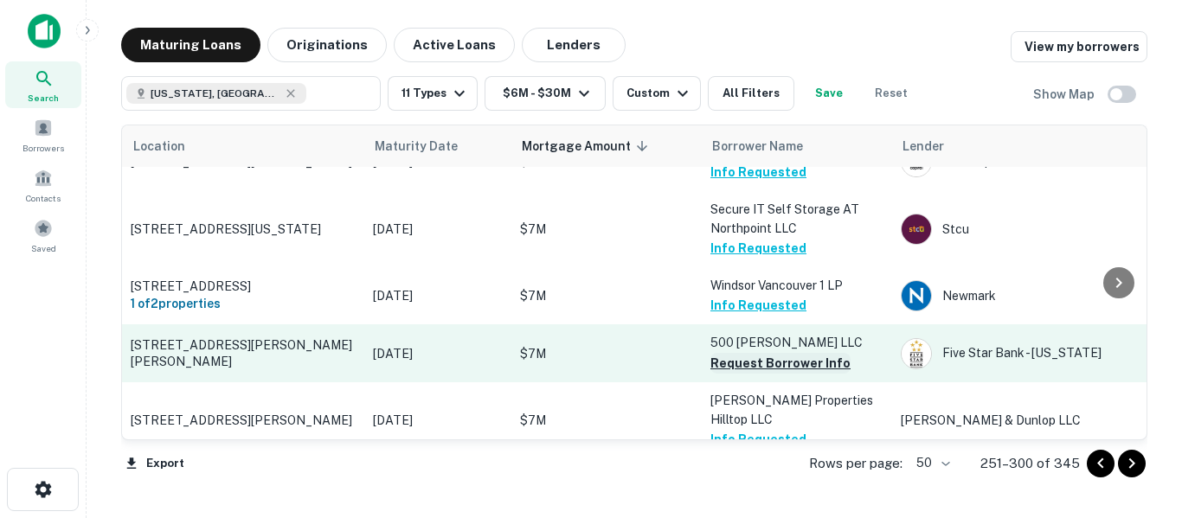
click at [773, 353] on button "Request Borrower Info" at bounding box center [780, 363] width 140 height 21
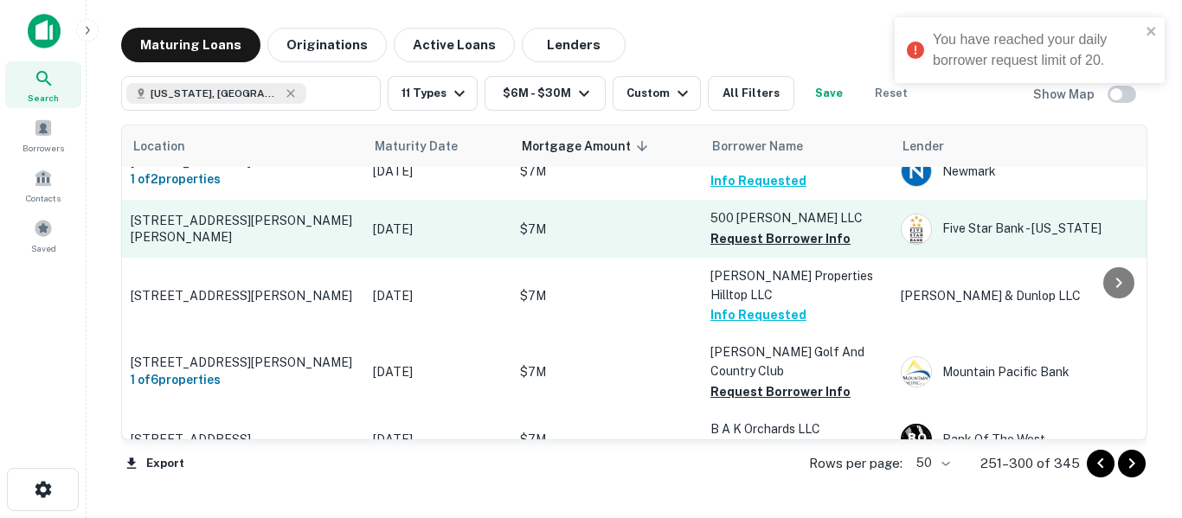
scroll to position [2139, 0]
